Goal: Information Seeking & Learning: Check status

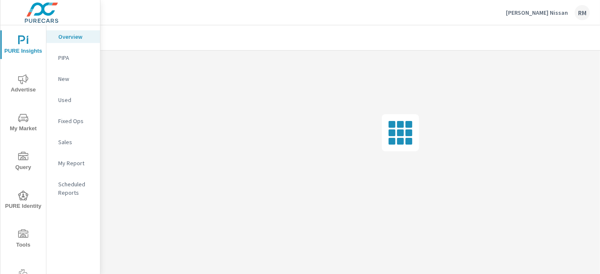
click at [30, 84] on span "Advertise" at bounding box center [23, 84] width 41 height 21
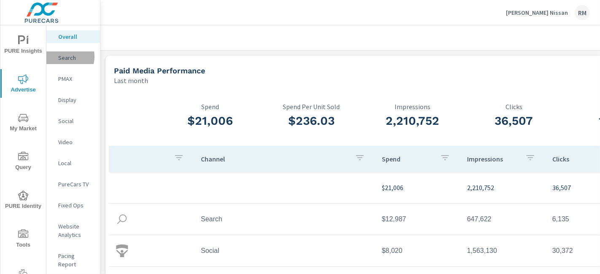
click at [64, 57] on p "Search" at bounding box center [75, 58] width 35 height 8
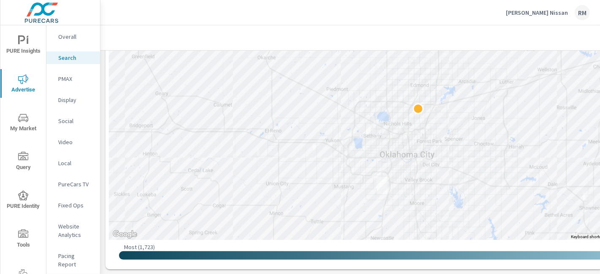
scroll to position [193, 0]
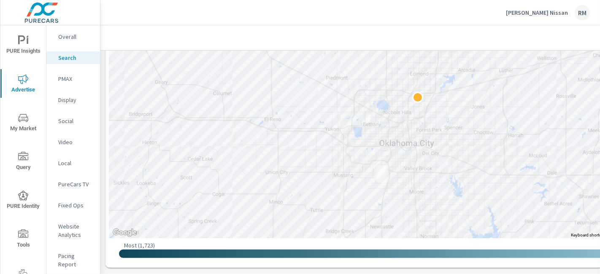
drag, startPoint x: 236, startPoint y: 221, endPoint x: 236, endPoint y: 210, distance: 11.0
click at [236, 210] on div at bounding box center [413, 101] width 608 height 273
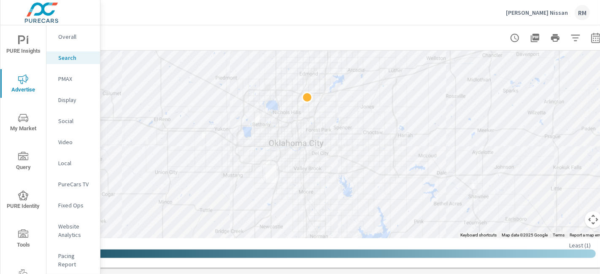
scroll to position [193, 132]
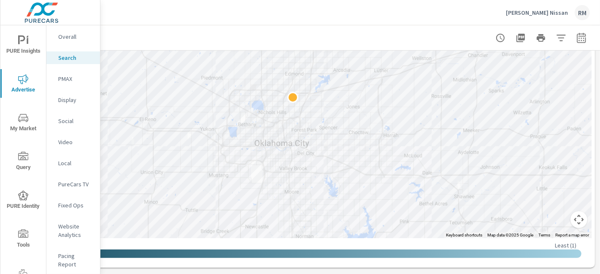
click at [570, 227] on gmp-internal-camera-control at bounding box center [578, 219] width 17 height 17
click at [570, 220] on button "Map camera controls" at bounding box center [578, 219] width 17 height 17
click at [549, 216] on button "Zoom out" at bounding box center [557, 219] width 17 height 17
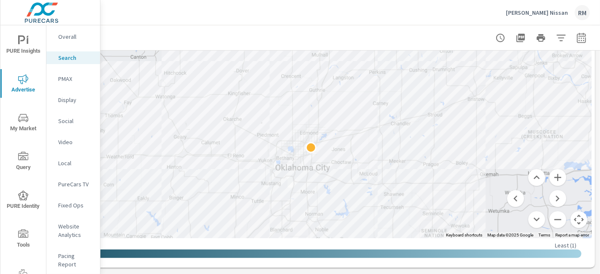
drag, startPoint x: 456, startPoint y: 137, endPoint x: 473, endPoint y: 184, distance: 50.1
click at [549, 219] on button "Zoom out" at bounding box center [557, 219] width 17 height 17
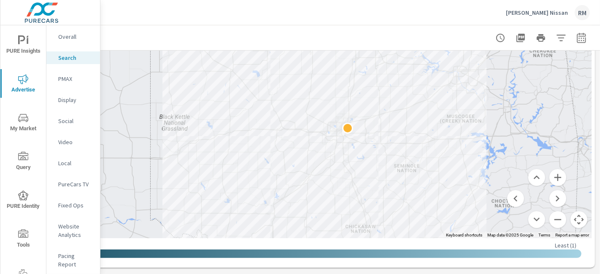
drag, startPoint x: 148, startPoint y: 132, endPoint x: 200, endPoint y: 132, distance: 52.3
click at [200, 132] on div at bounding box center [288, 101] width 608 height 273
